Goal: Task Accomplishment & Management: Use online tool/utility

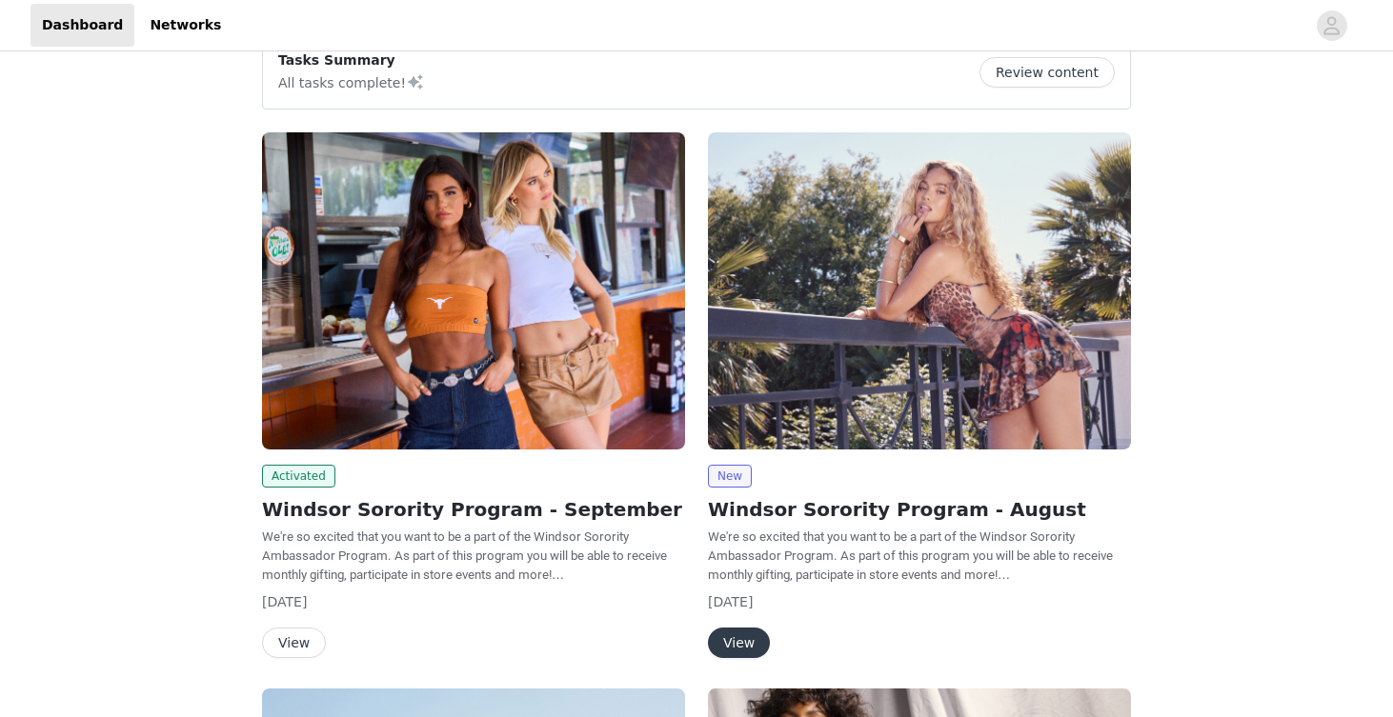
scroll to position [115, 0]
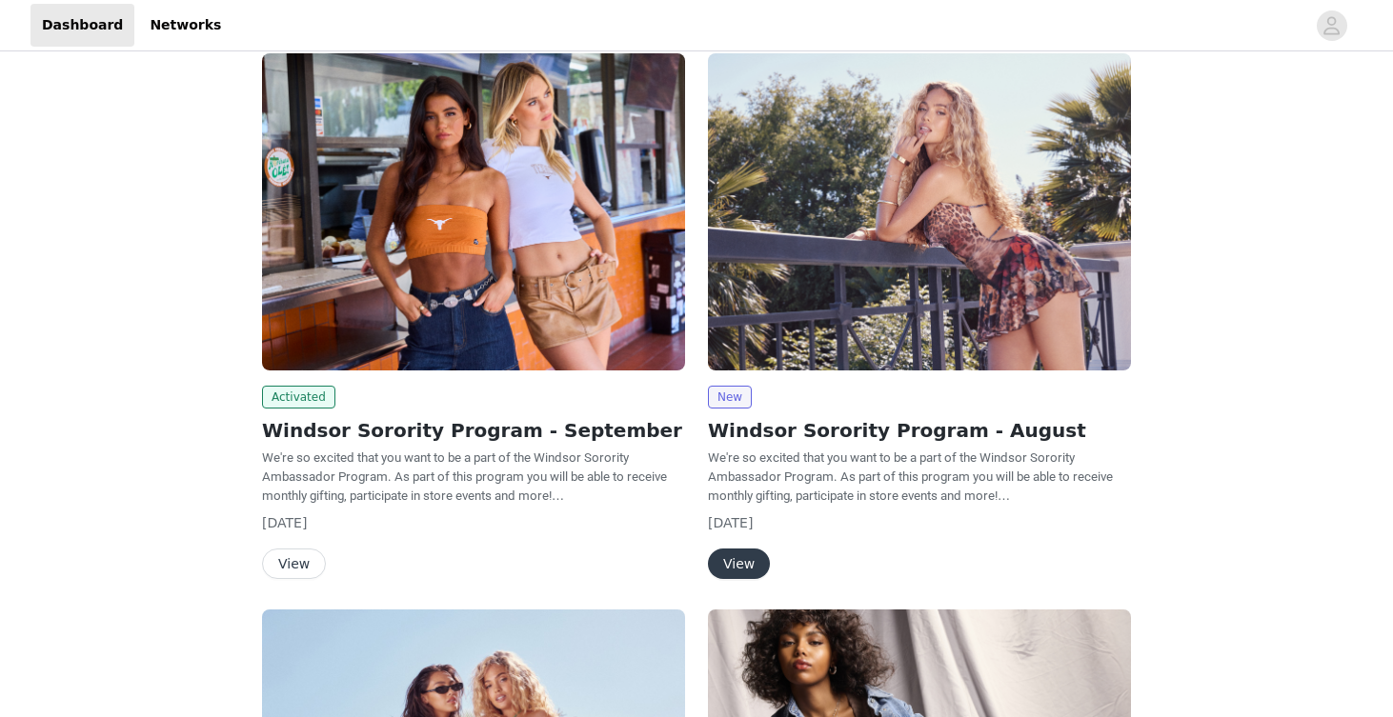
click at [297, 567] on button "View" at bounding box center [294, 564] width 64 height 30
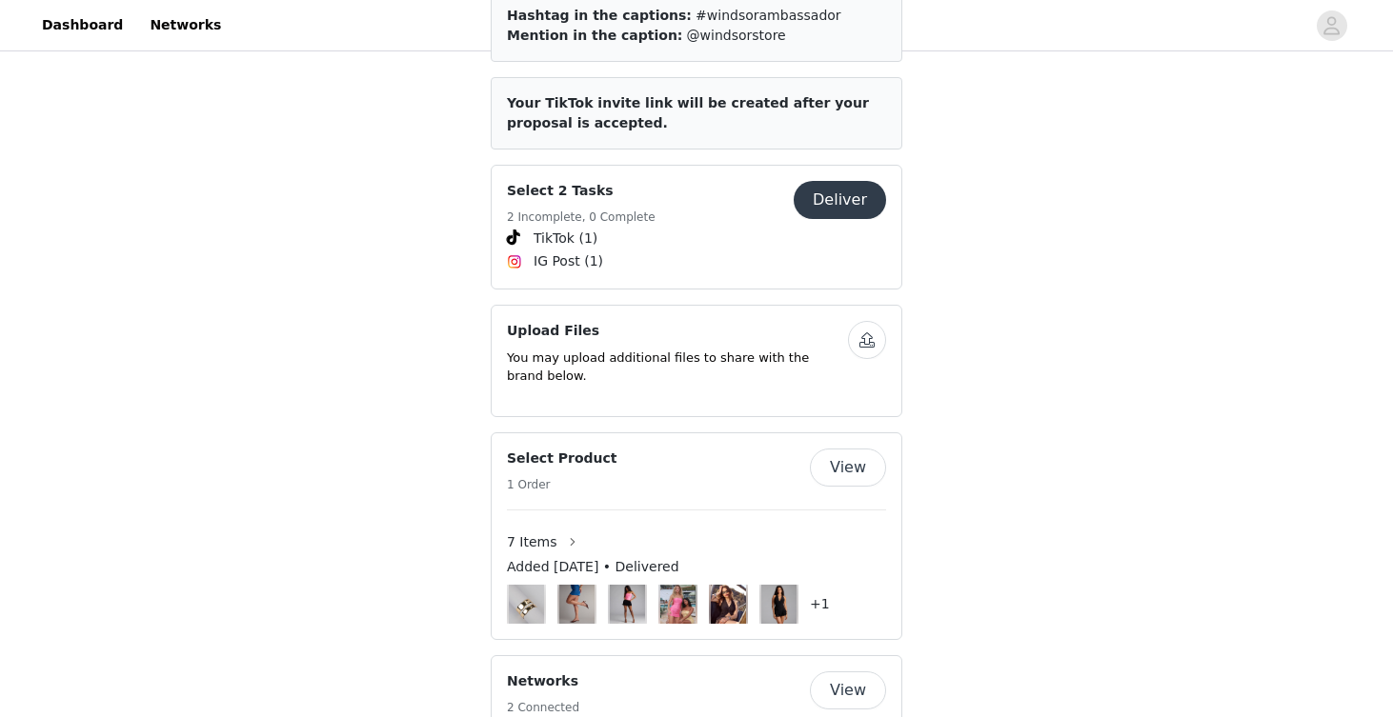
scroll to position [870, 0]
click at [836, 180] on button "Deliver" at bounding box center [840, 199] width 92 height 38
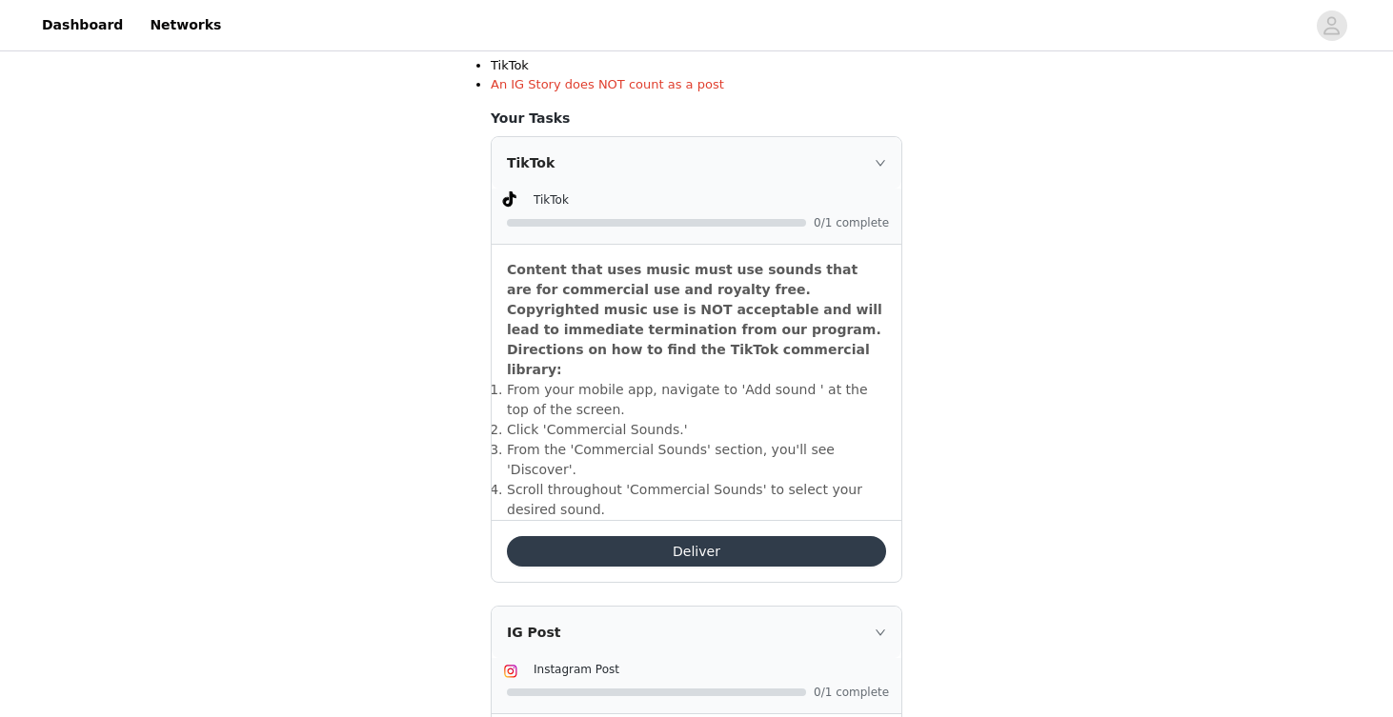
scroll to position [483, 0]
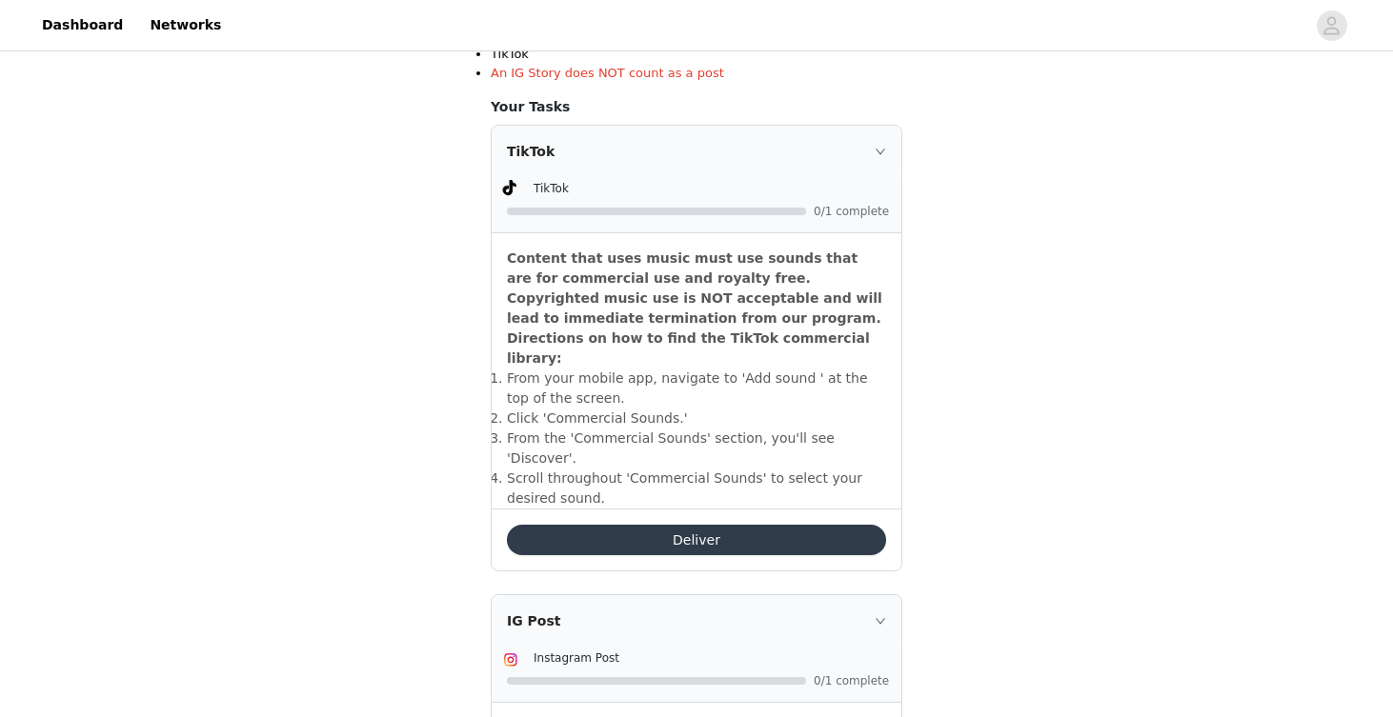
click at [640, 525] on button "Deliver" at bounding box center [696, 540] width 379 height 30
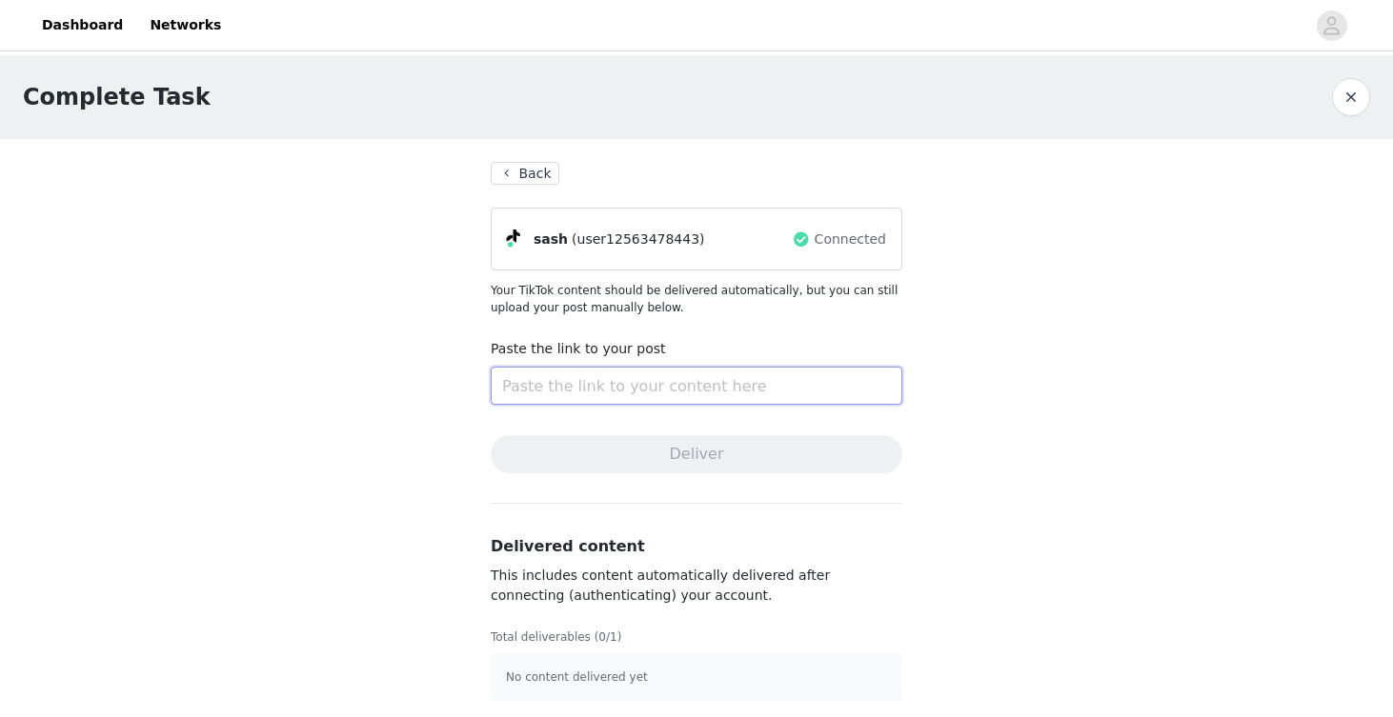
click at [660, 387] on input "text" at bounding box center [697, 386] width 412 height 38
paste input "[URL][DOMAIN_NAME]"
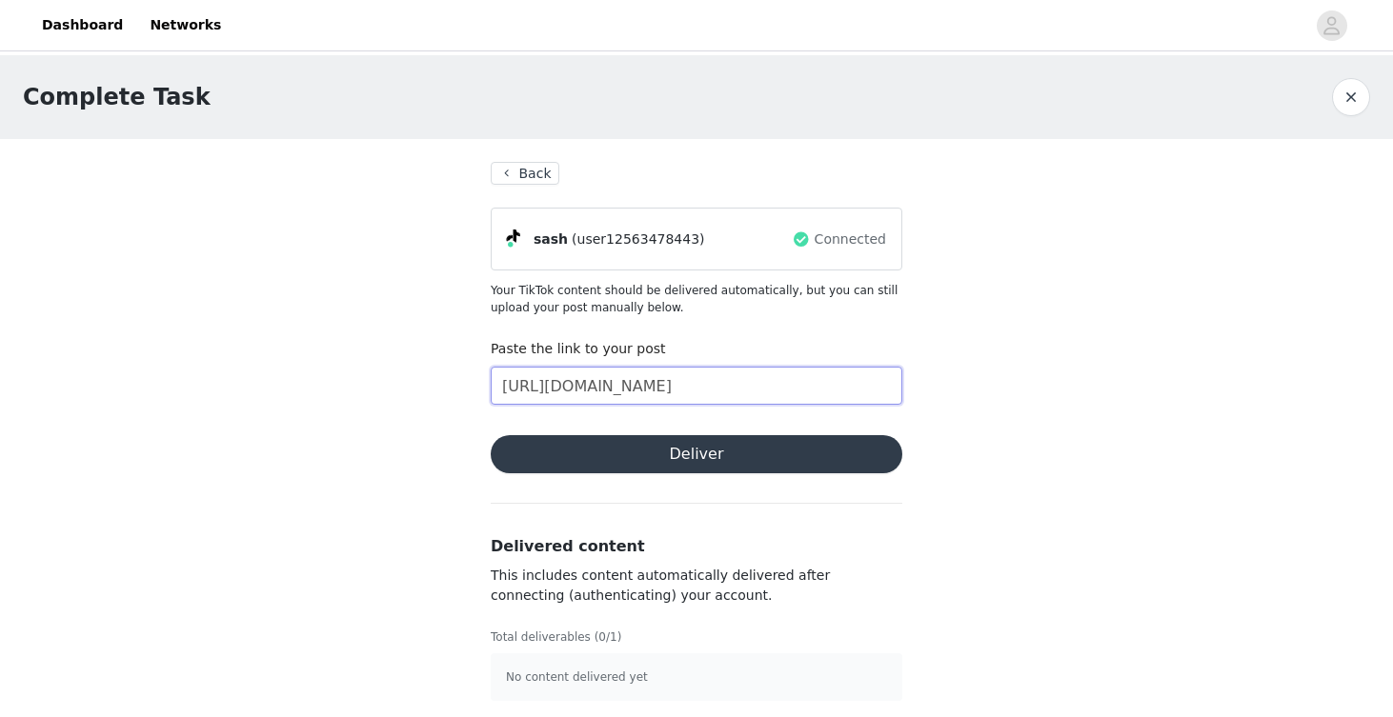
type input "[URL][DOMAIN_NAME]"
click at [722, 452] on button "Deliver" at bounding box center [697, 454] width 412 height 38
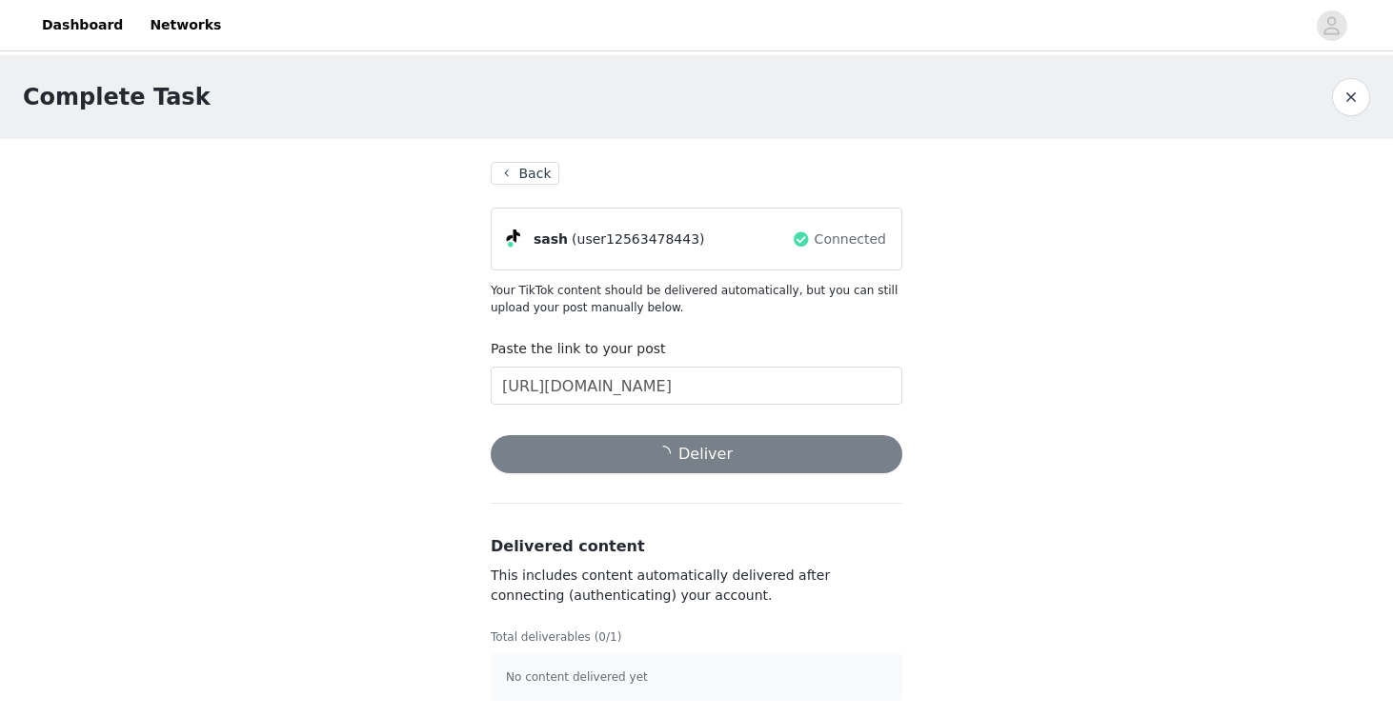
scroll to position [7, 0]
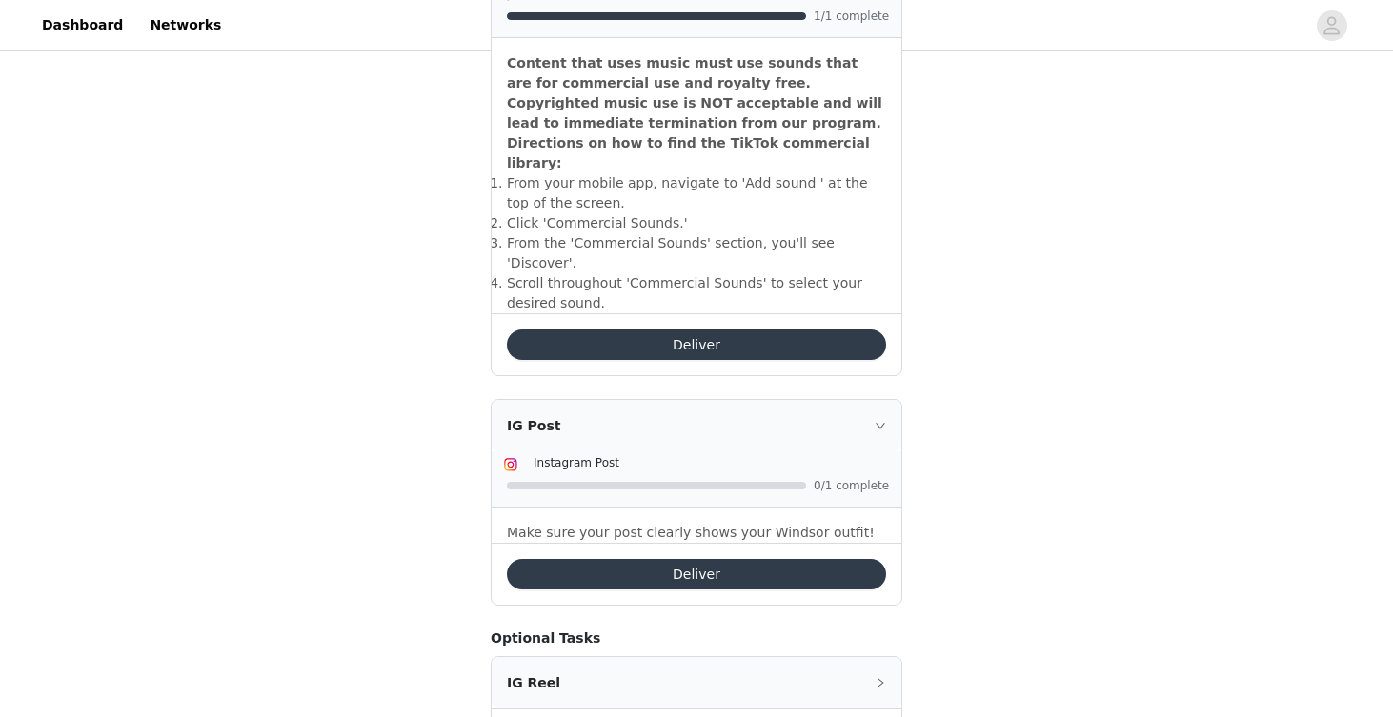
scroll to position [738, 0]
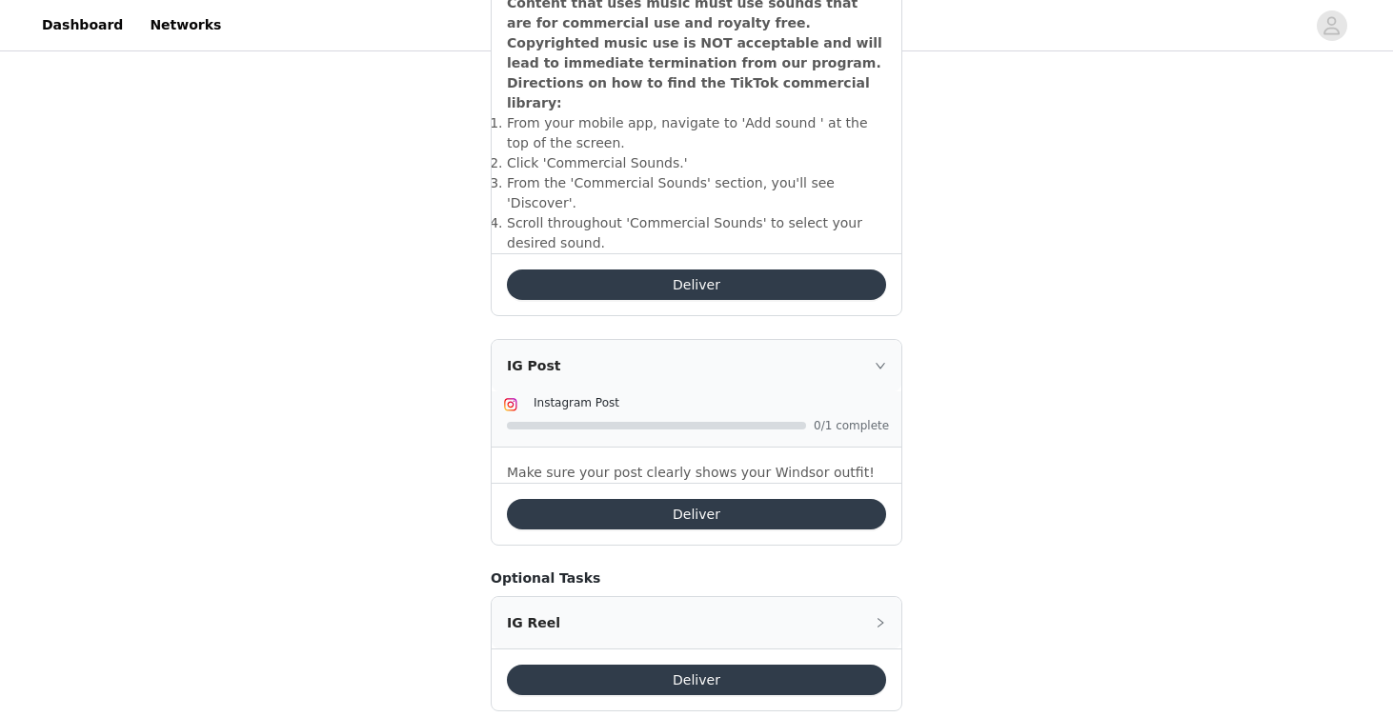
click at [706, 499] on button "Deliver" at bounding box center [696, 514] width 379 height 30
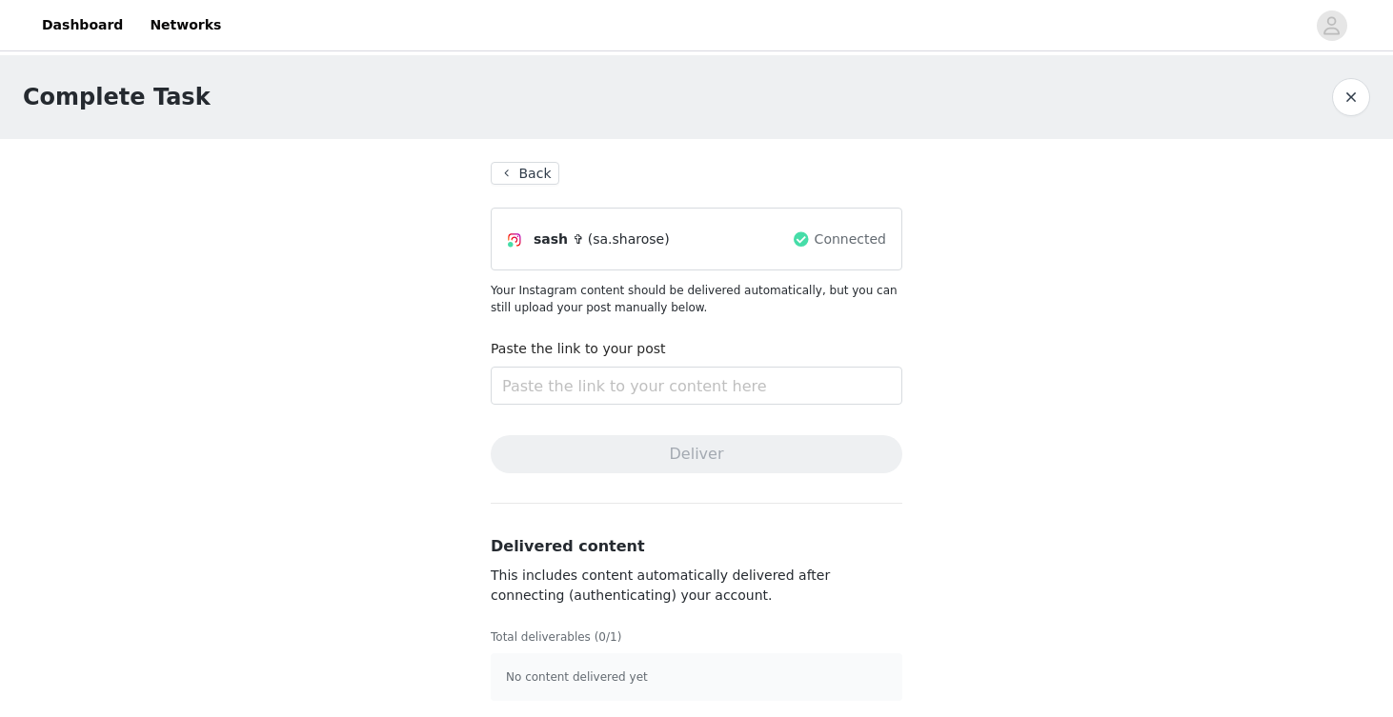
click at [529, 171] on button "Back" at bounding box center [525, 173] width 69 height 23
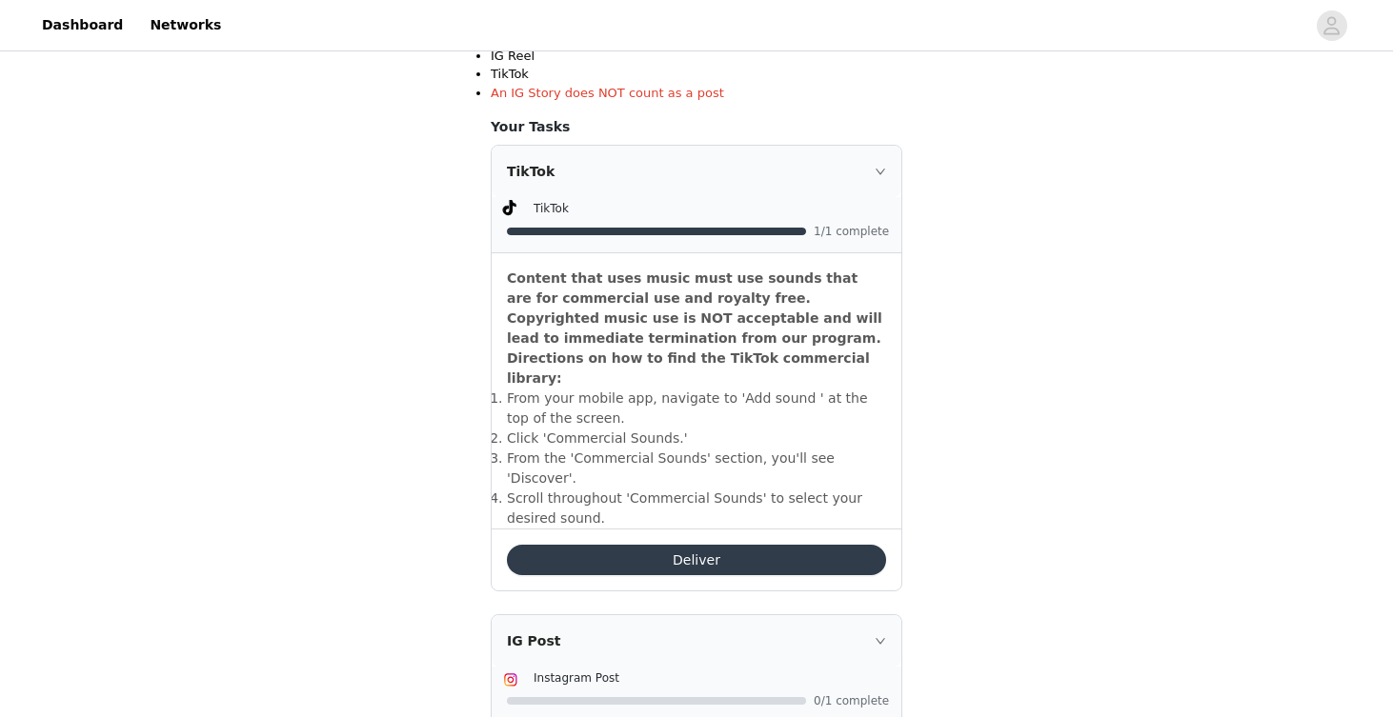
scroll to position [587, 0]
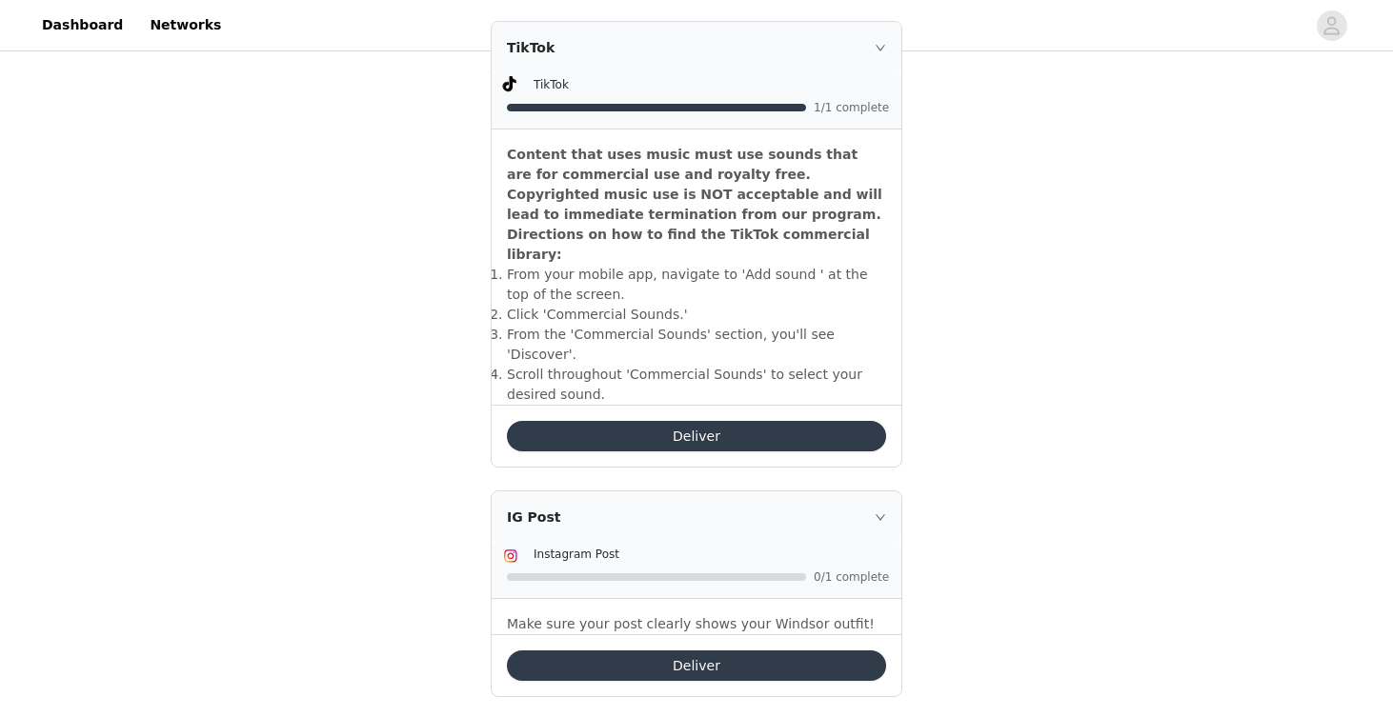
click at [660, 651] on button "Deliver" at bounding box center [696, 666] width 379 height 30
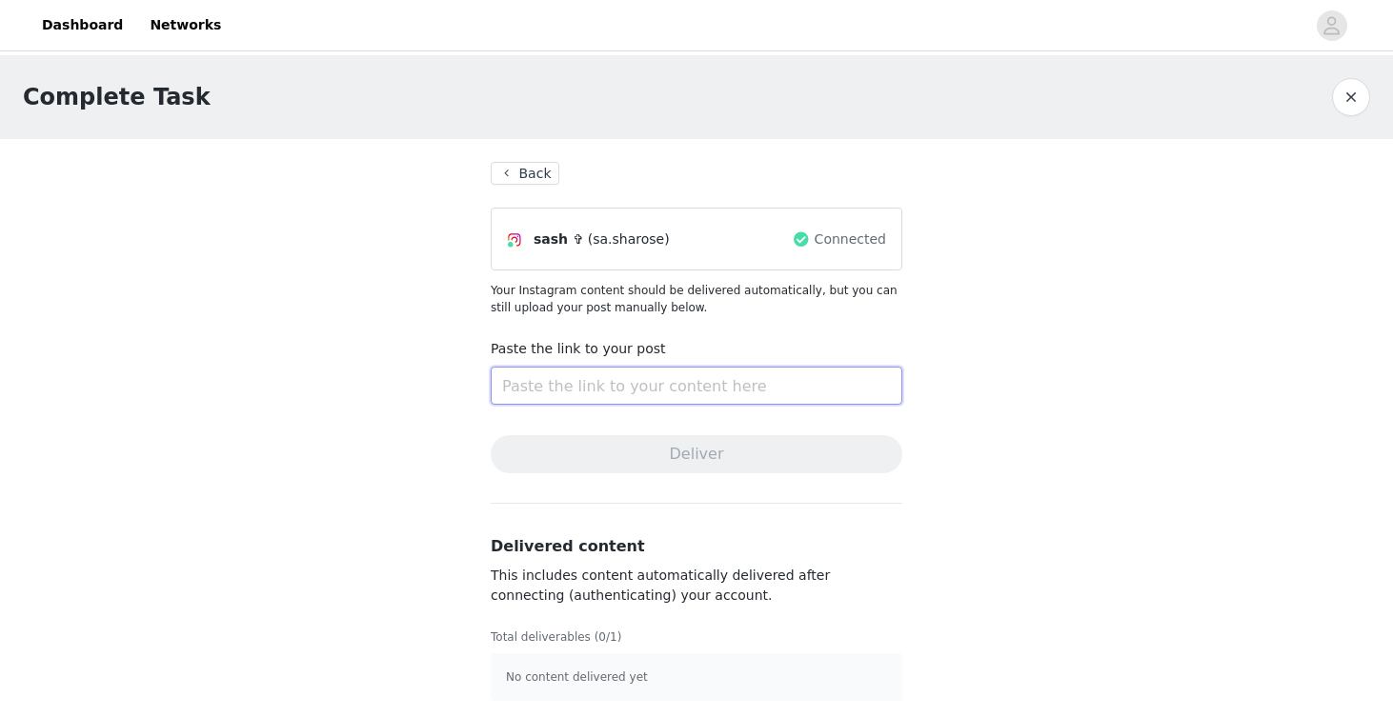
click at [671, 380] on input "text" at bounding box center [697, 386] width 412 height 38
paste input "[URL][DOMAIN_NAME]"
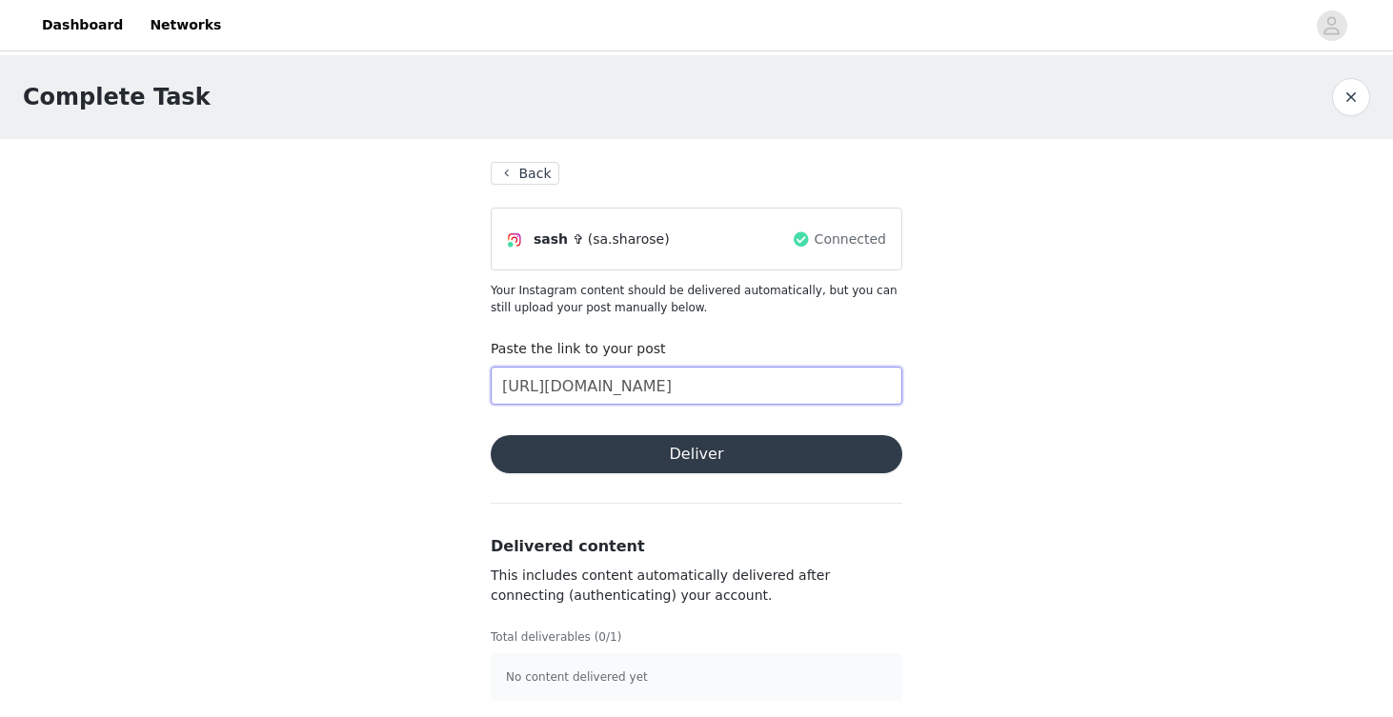
scroll to position [0, 186]
type input "[URL][DOMAIN_NAME]"
click at [770, 461] on button "Deliver" at bounding box center [697, 454] width 412 height 38
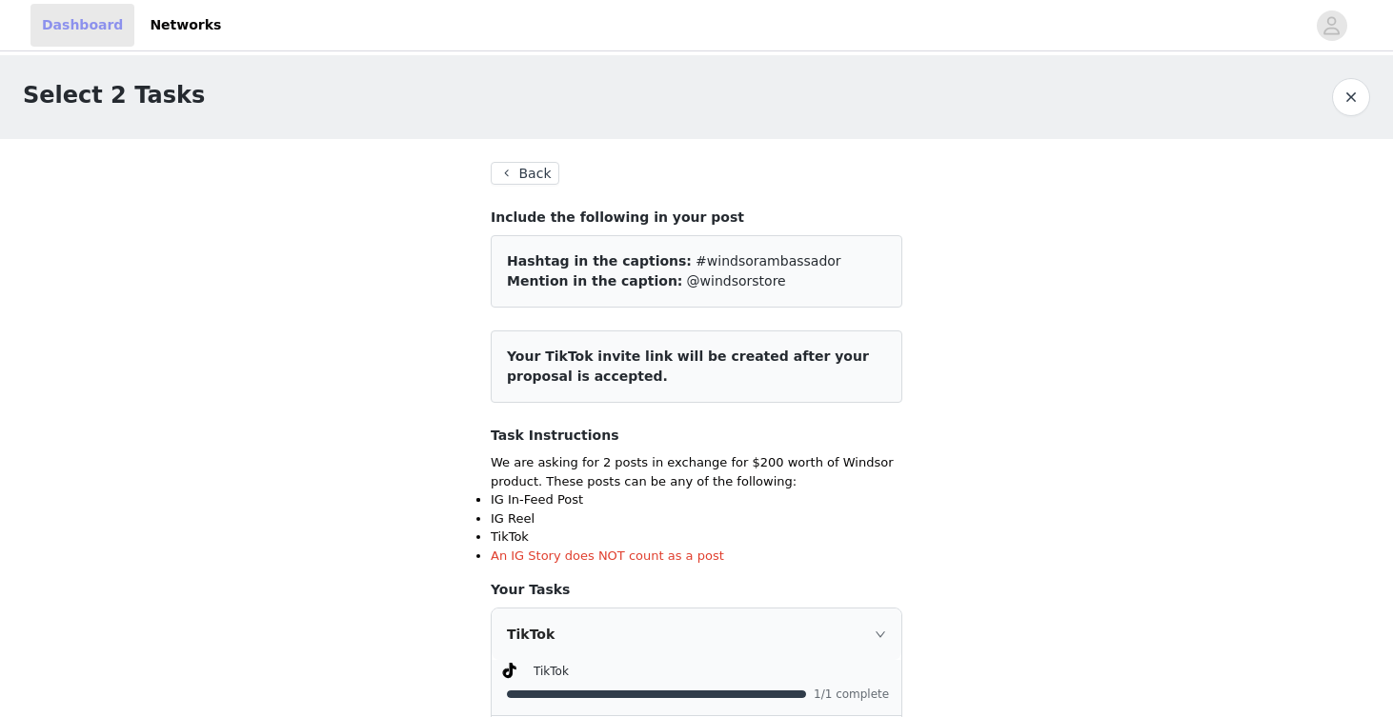
click at [88, 27] on link "Dashboard" at bounding box center [82, 25] width 104 height 43
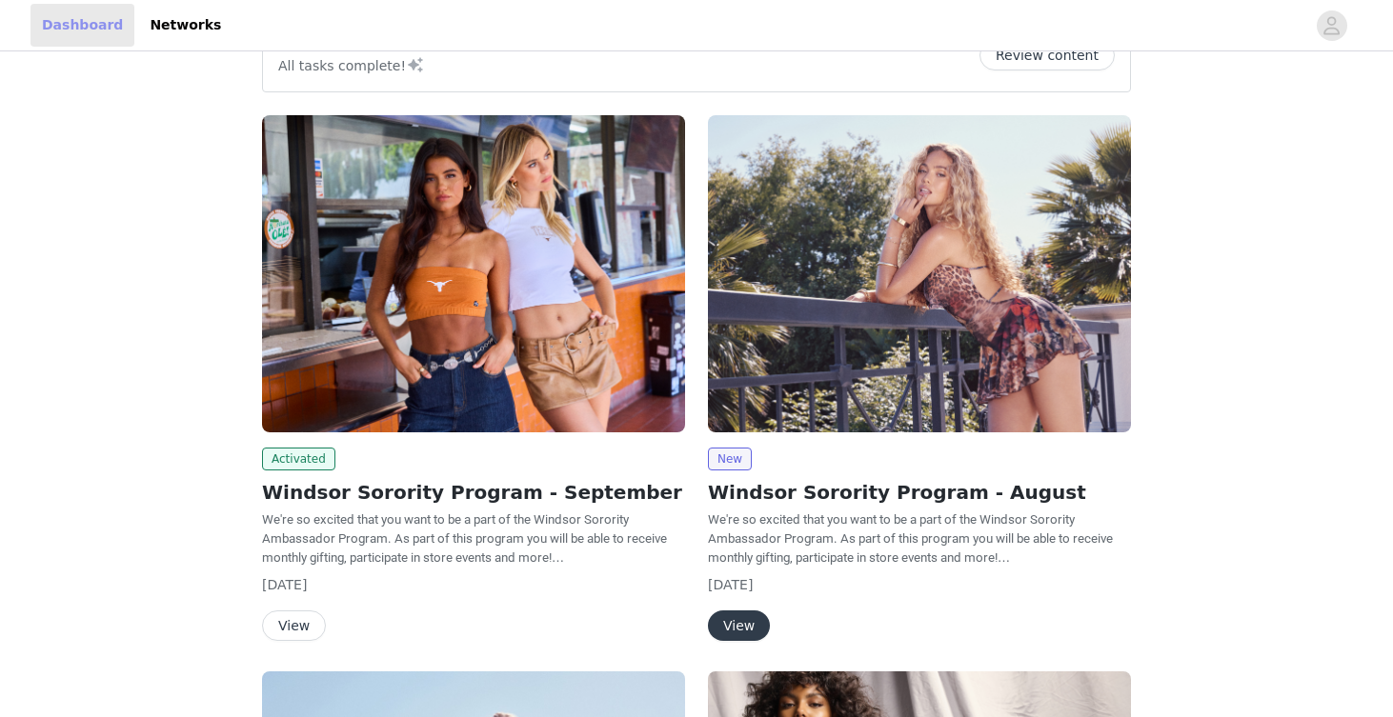
scroll to position [54, 0]
click at [291, 624] on button "View" at bounding box center [294, 625] width 64 height 30
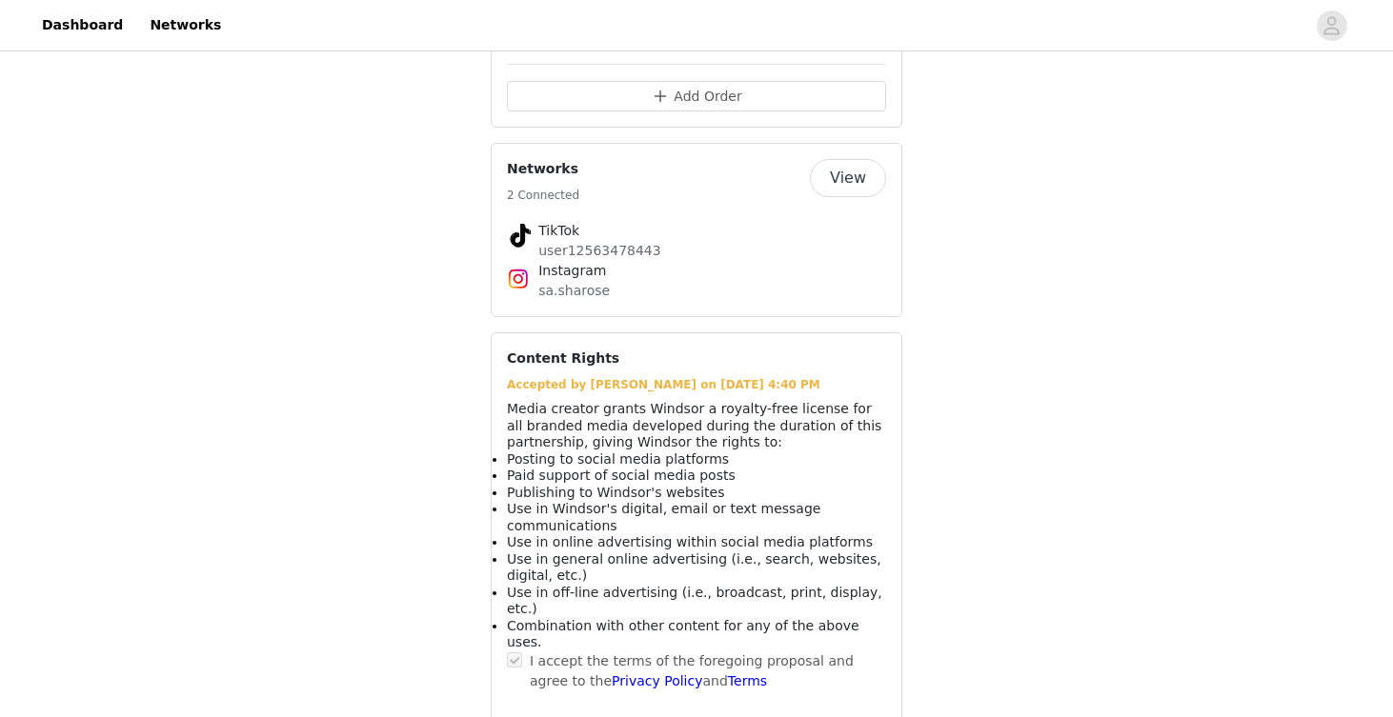
scroll to position [1454, 0]
